Goal: Information Seeking & Learning: Learn about a topic

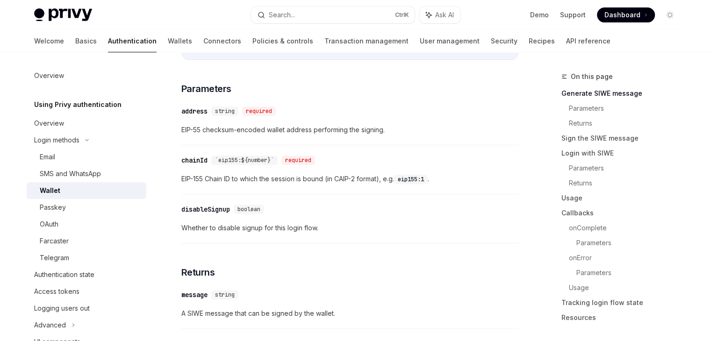
scroll to position [324, 0]
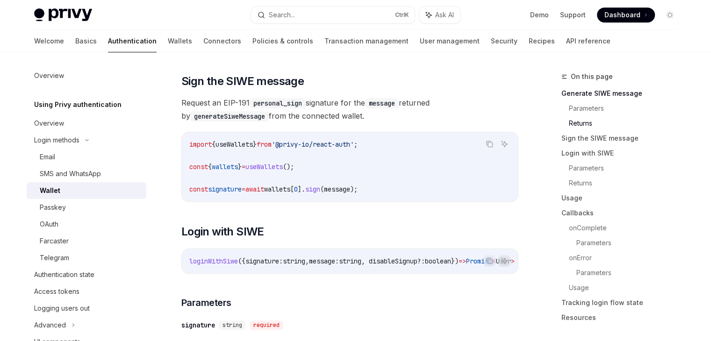
click at [237, 179] on code "import { useWallets } from '@privy-io/react-auth' ; const { wallets } = useWall…" at bounding box center [349, 167] width 321 height 56
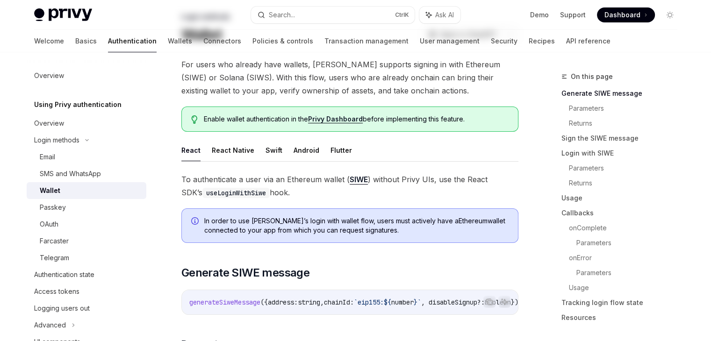
scroll to position [0, 0]
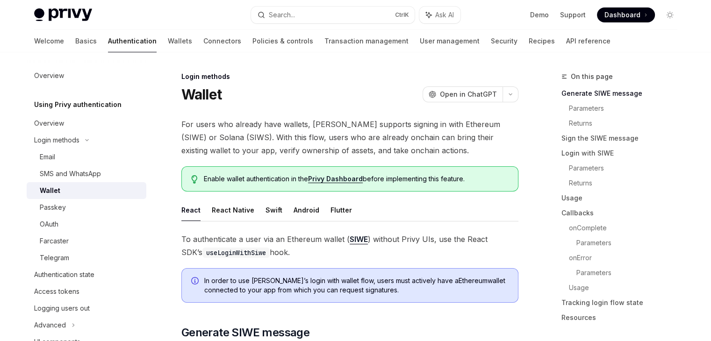
drag, startPoint x: 293, startPoint y: 163, endPoint x: 250, endPoint y: 153, distance: 44.1
click at [250, 153] on span "For users who already have wallets, [PERSON_NAME] supports signing in with Ethe…" at bounding box center [349, 137] width 337 height 39
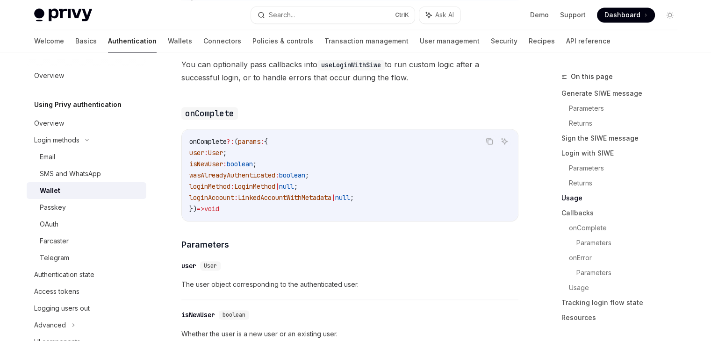
scroll to position [1383, 0]
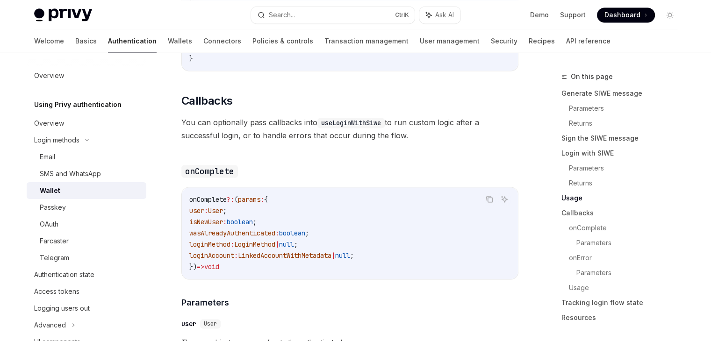
drag, startPoint x: 271, startPoint y: 267, endPoint x: 187, endPoint y: 211, distance: 101.7
click at [187, 211] on div "onComplete ?: ( params : { user : User ; isNewUser : boolean ; wasAlreadyAuthen…" at bounding box center [350, 233] width 336 height 92
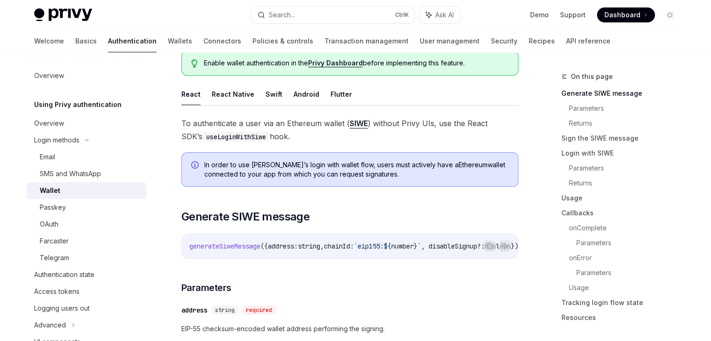
scroll to position [117, 0]
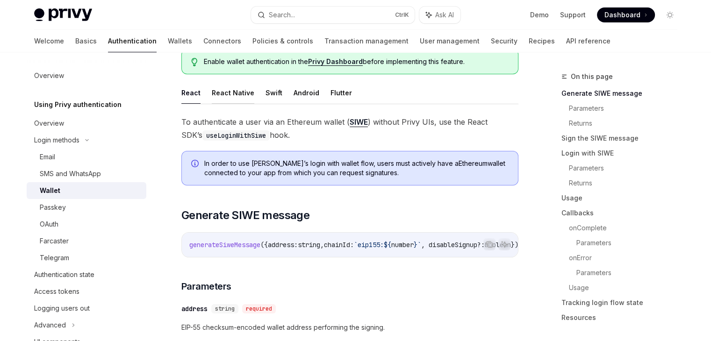
click at [234, 98] on button "React Native" at bounding box center [233, 93] width 43 height 22
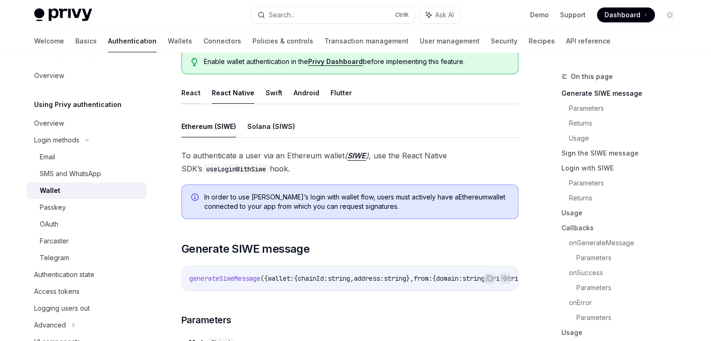
click at [186, 97] on button "React" at bounding box center [190, 93] width 19 height 22
type textarea "*"
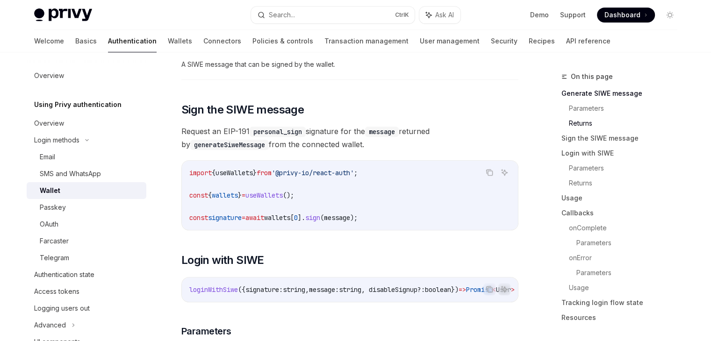
scroll to position [564, 0]
click at [235, 197] on span "wallets" at bounding box center [225, 195] width 26 height 8
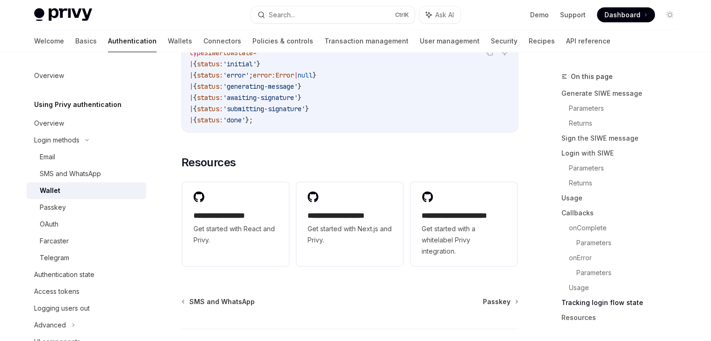
scroll to position [2422, 0]
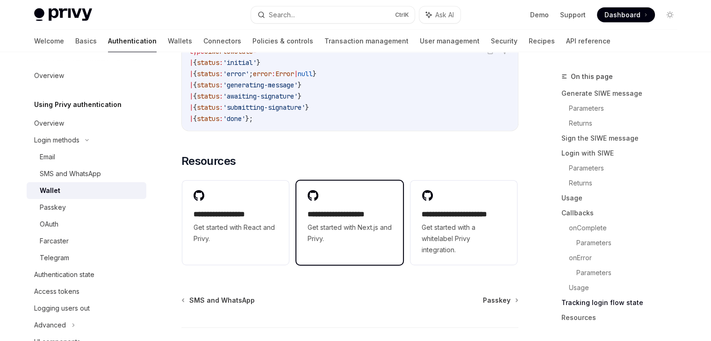
click at [355, 237] on span "Get started with Next.js and Privy." at bounding box center [349, 233] width 84 height 22
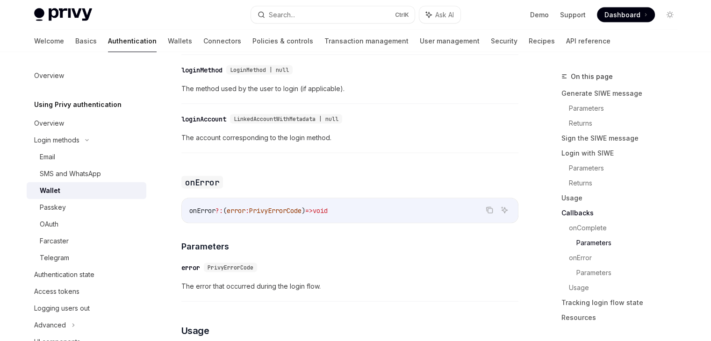
scroll to position [1768, 0]
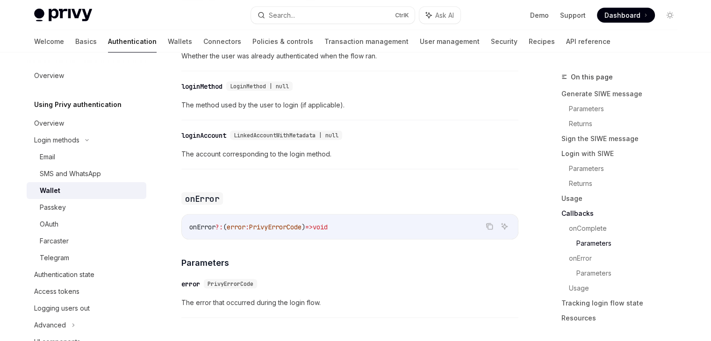
drag, startPoint x: 618, startPoint y: 0, endPoint x: 257, endPoint y: 92, distance: 373.1
click at [257, 90] on span "LoginMethod | null" at bounding box center [259, 85] width 59 height 7
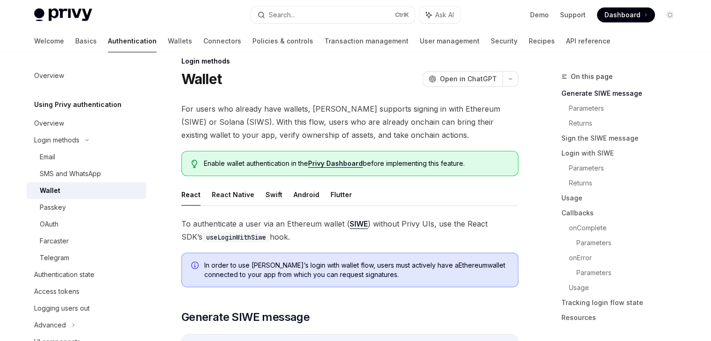
scroll to position [0, 0]
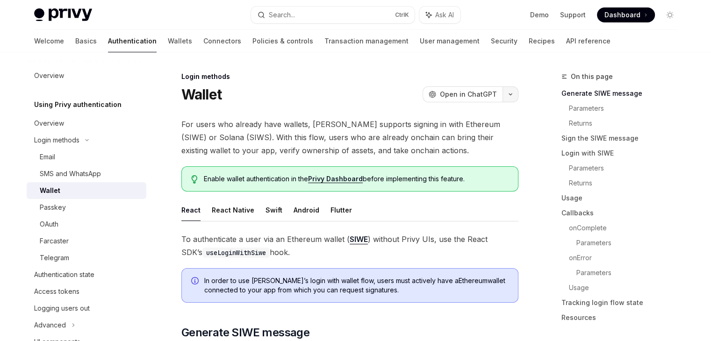
click at [512, 95] on button "button" at bounding box center [510, 94] width 16 height 16
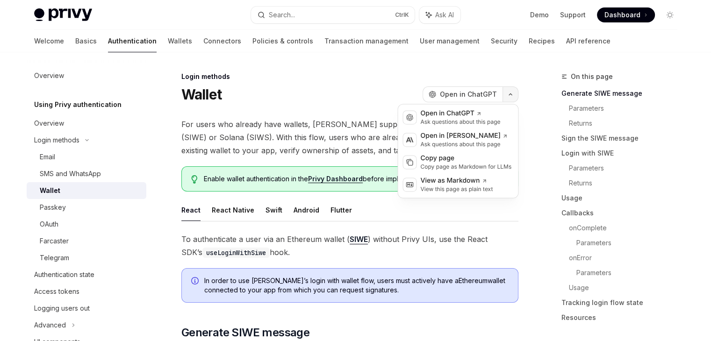
click at [512, 95] on icon "button" at bounding box center [510, 95] width 11 height 4
